Goal: Navigation & Orientation: Find specific page/section

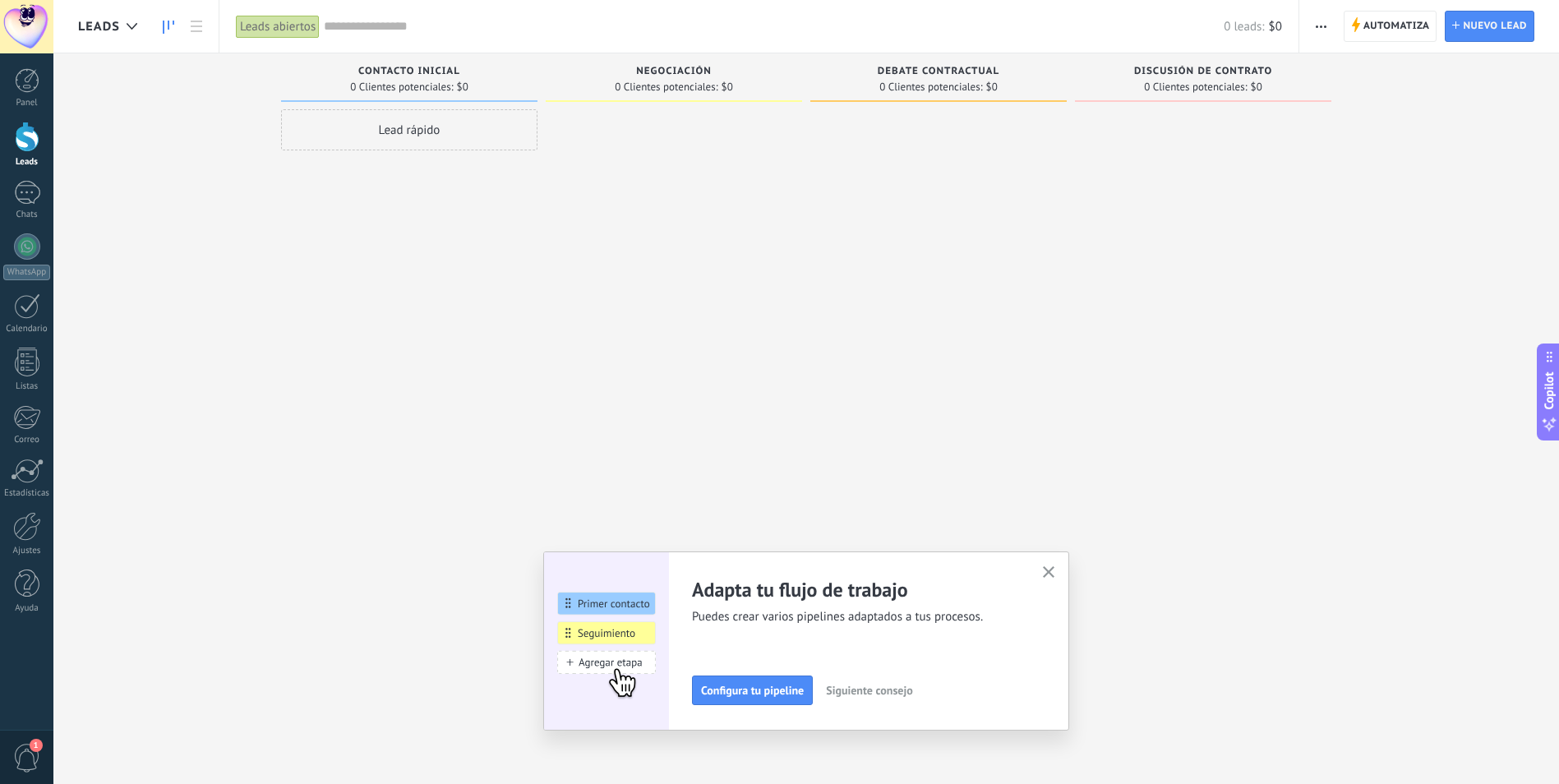
click at [37, 752] on span "1" at bounding box center [27, 758] width 28 height 29
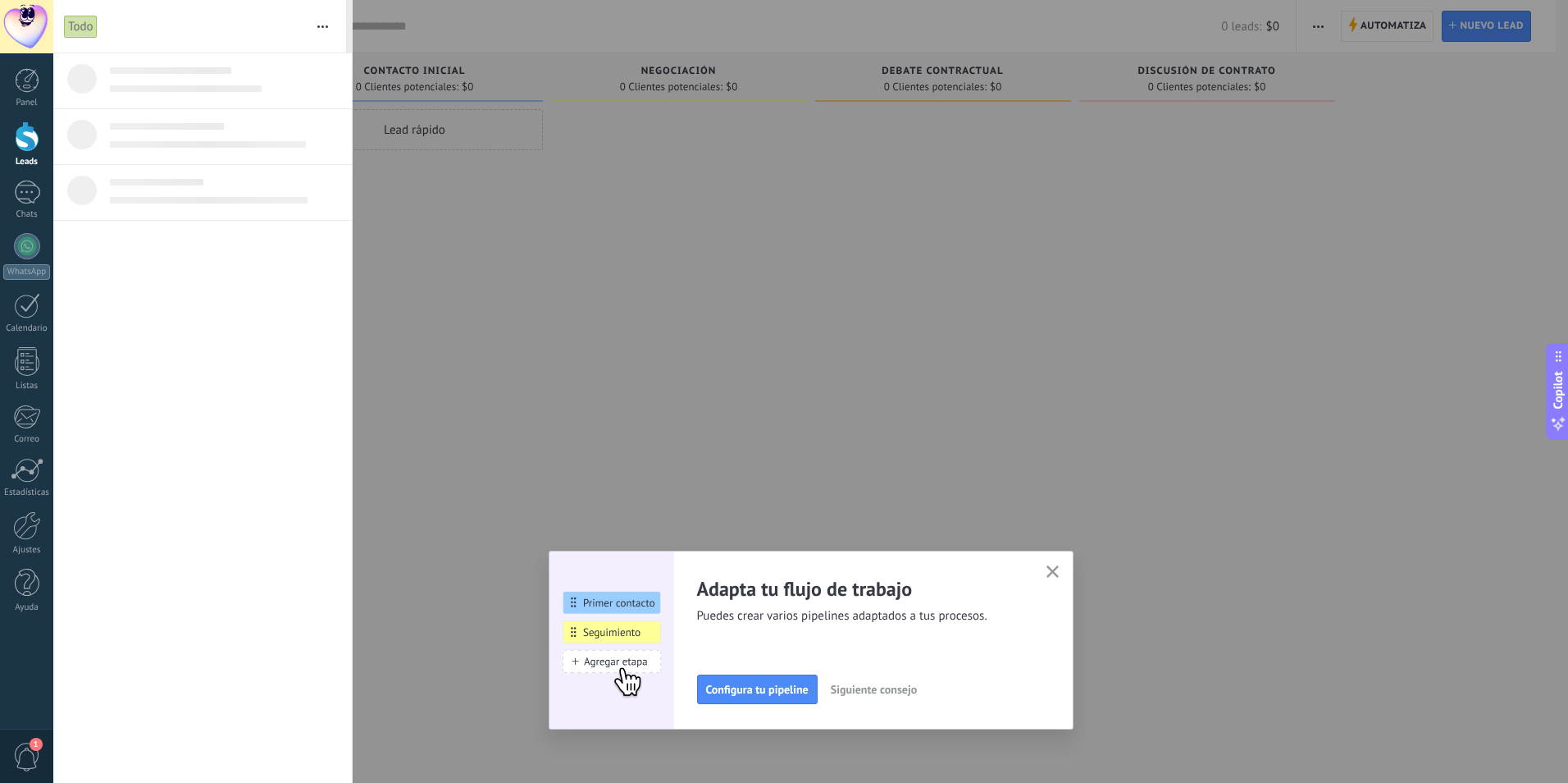
click at [621, 302] on div at bounding box center [784, 392] width 1568 height 783
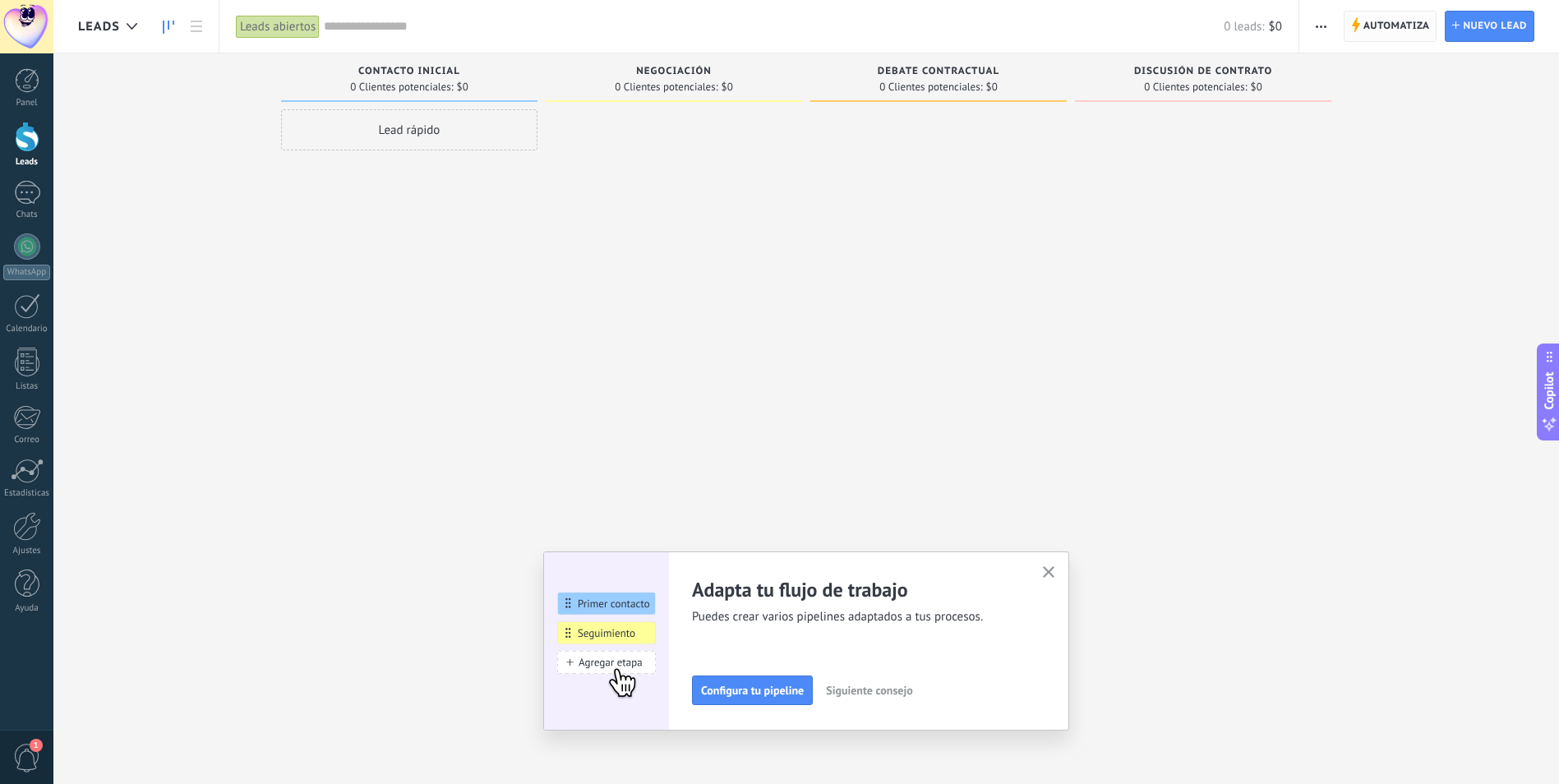
click at [1384, 38] on span "Automatiza" at bounding box center [1396, 26] width 66 height 30
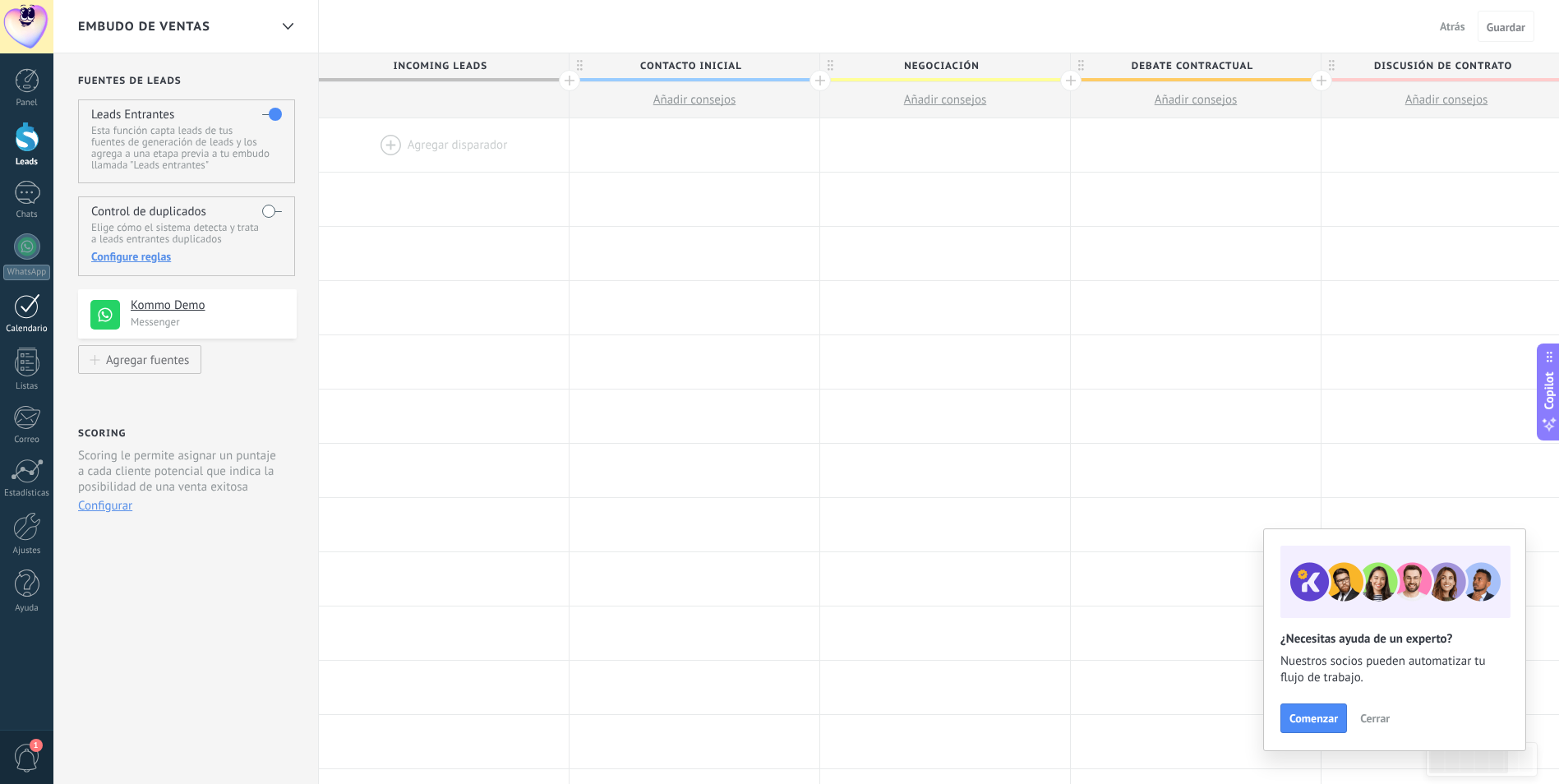
click at [23, 313] on div at bounding box center [27, 306] width 26 height 26
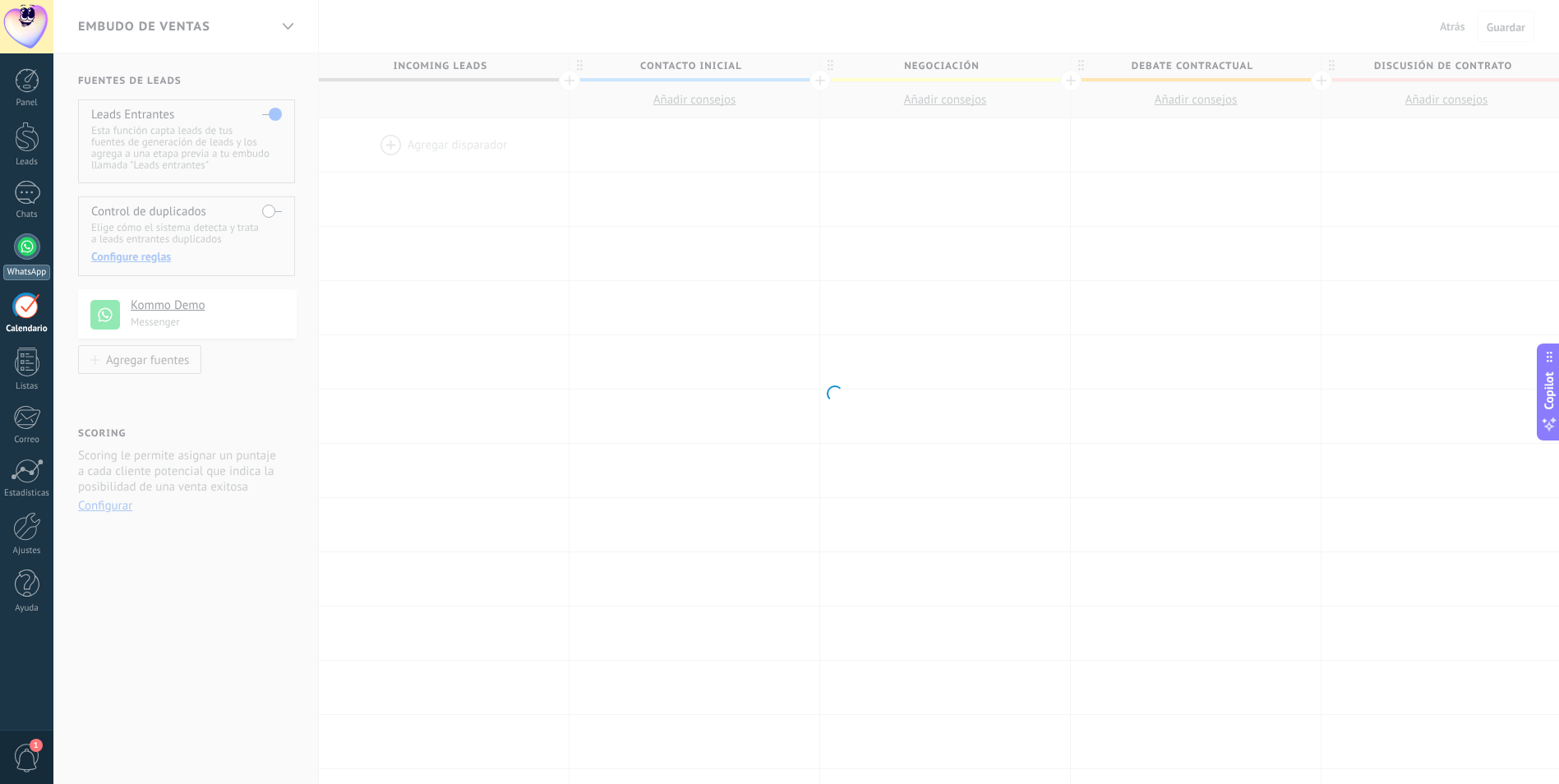
click at [26, 251] on div at bounding box center [27, 245] width 26 height 26
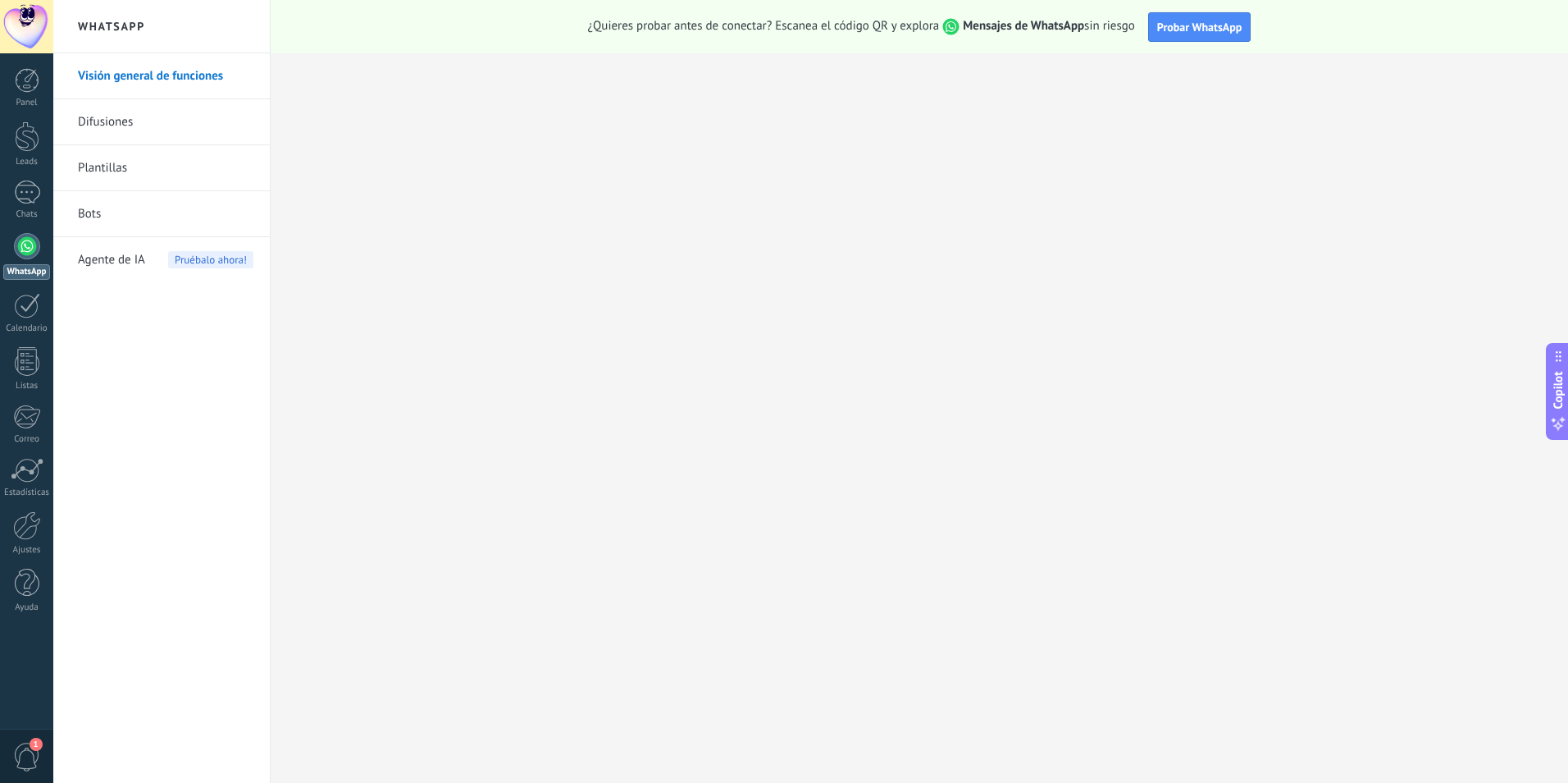
click at [109, 216] on link "Bots" at bounding box center [165, 214] width 175 height 46
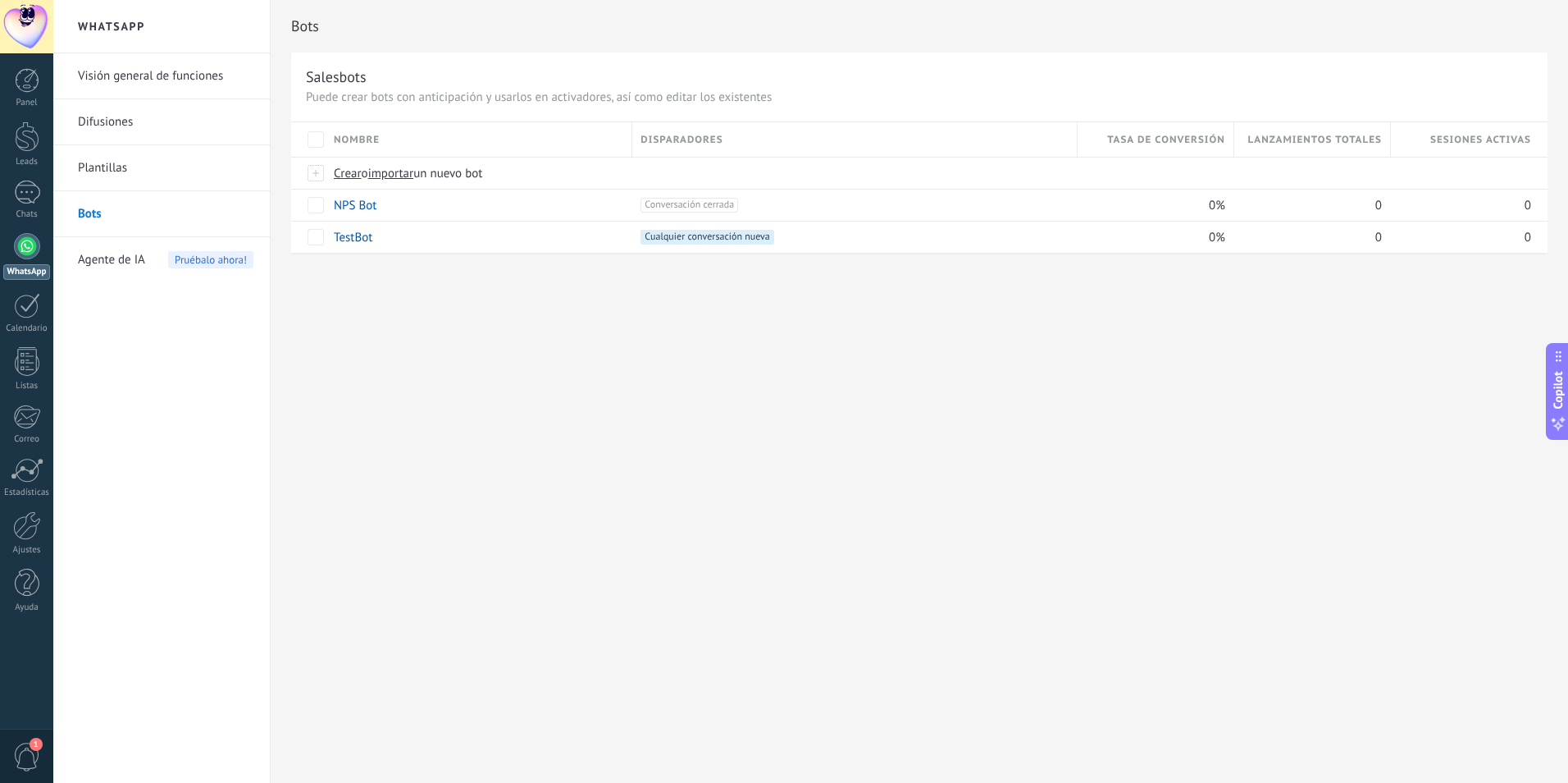
click at [112, 170] on link "Plantillas" at bounding box center [165, 168] width 175 height 46
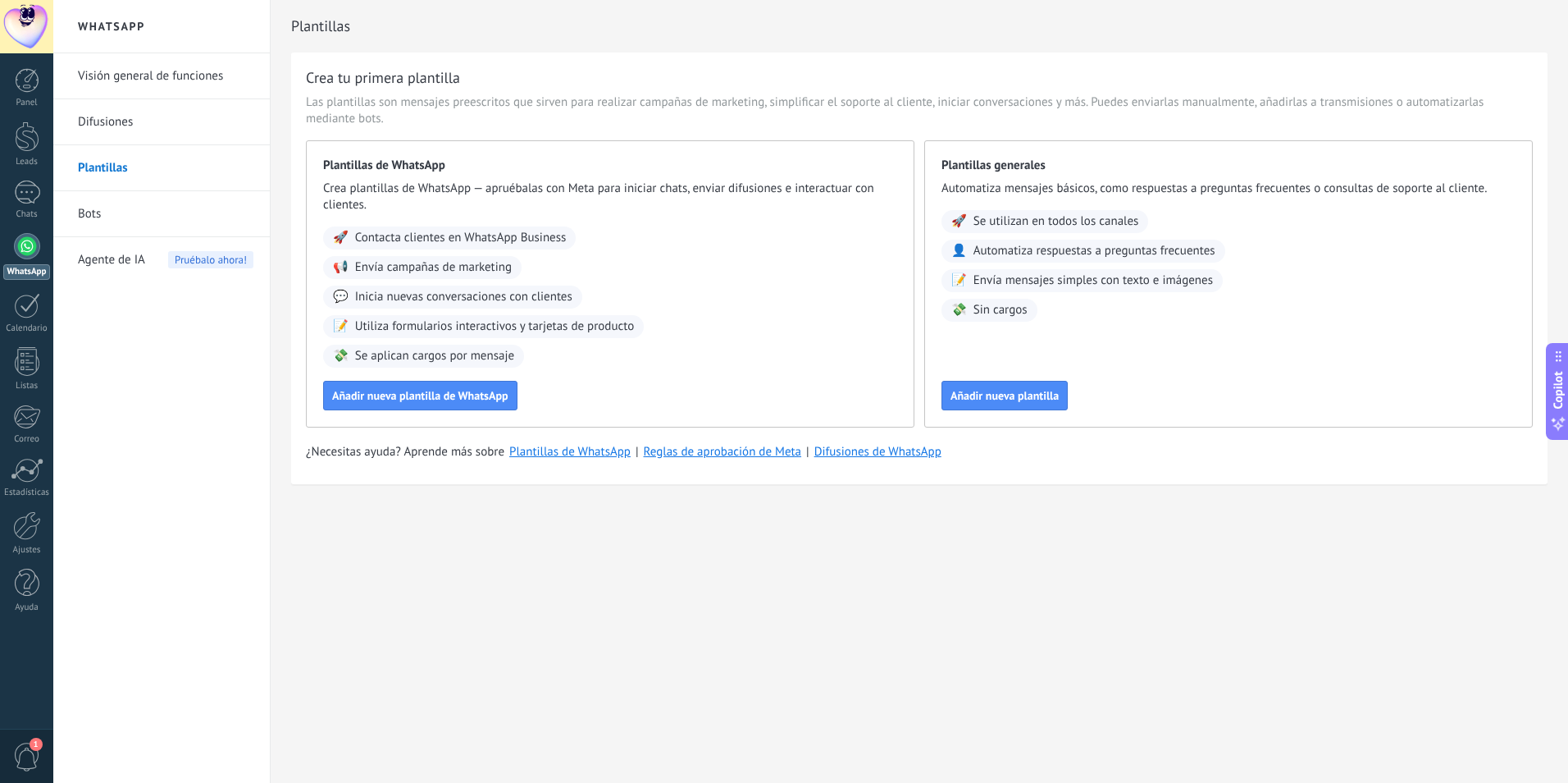
click at [125, 123] on link "Difusiones" at bounding box center [165, 123] width 175 height 46
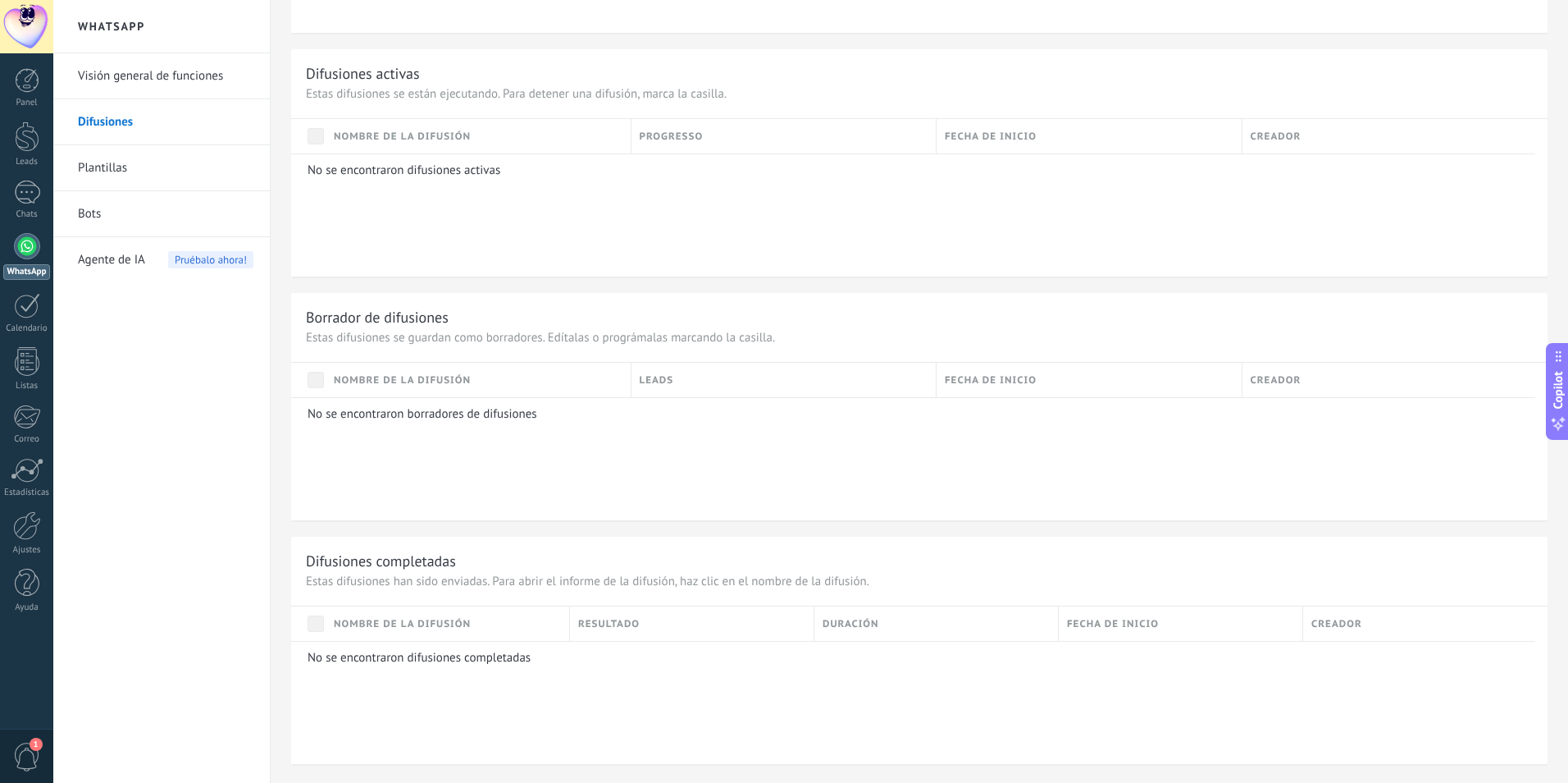
click at [184, 83] on link "Visión general de funciones" at bounding box center [165, 77] width 175 height 46
